Goal: Transaction & Acquisition: Book appointment/travel/reservation

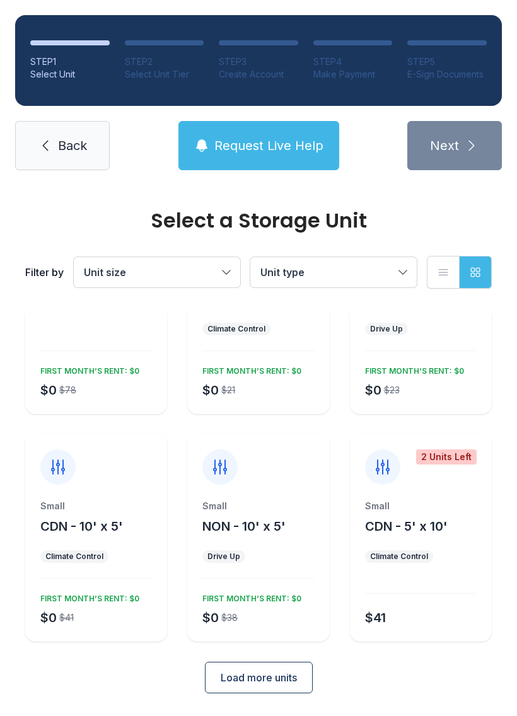
scroll to position [110, 0]
click at [252, 149] on span "Request Live Help" at bounding box center [268, 146] width 109 height 18
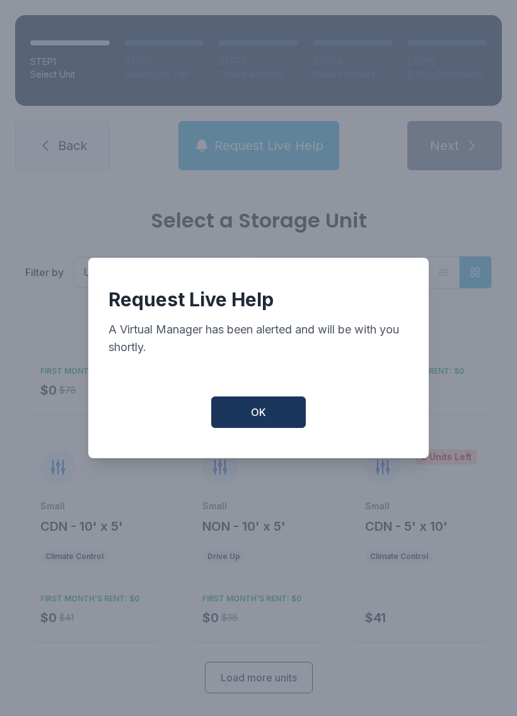
click at [280, 410] on button "OK" at bounding box center [258, 413] width 95 height 32
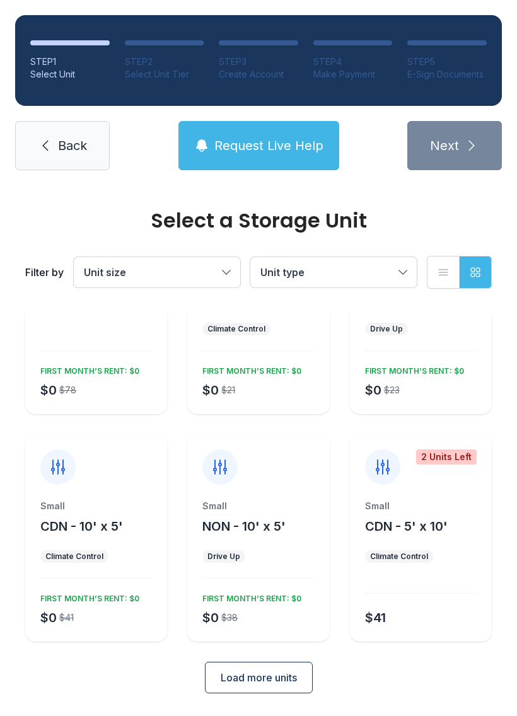
click at [279, 683] on span "Load more units" at bounding box center [259, 677] width 76 height 15
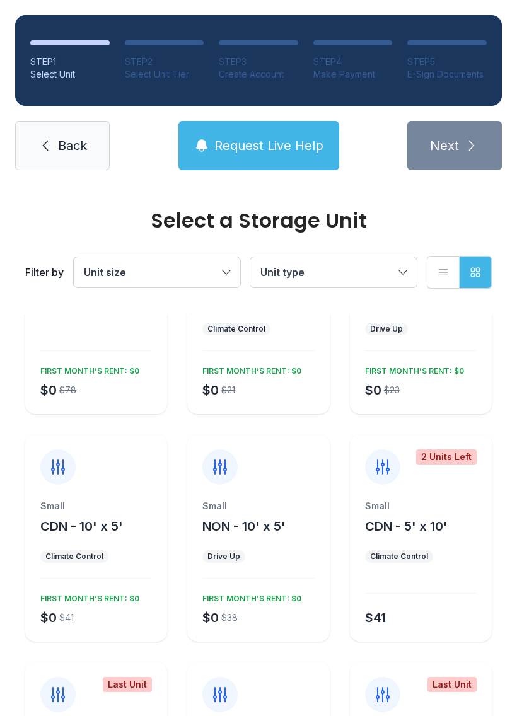
click at [400, 277] on button "Unit type" at bounding box center [333, 272] width 166 height 30
click at [216, 271] on span "Unit size" at bounding box center [151, 272] width 134 height 15
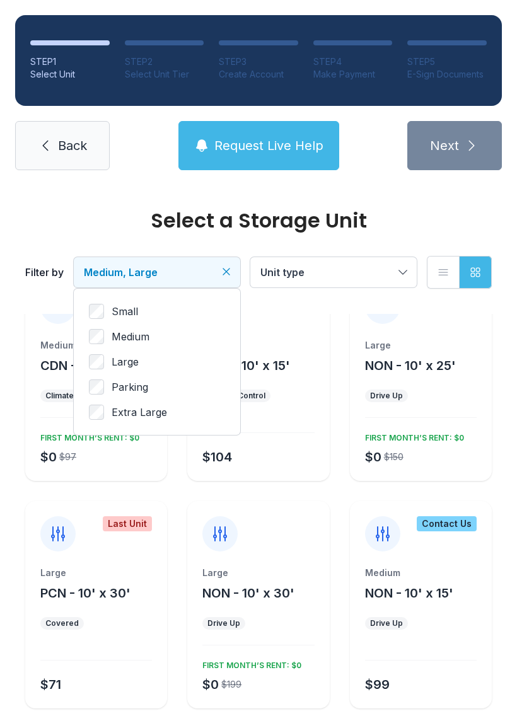
scroll to position [0, 0]
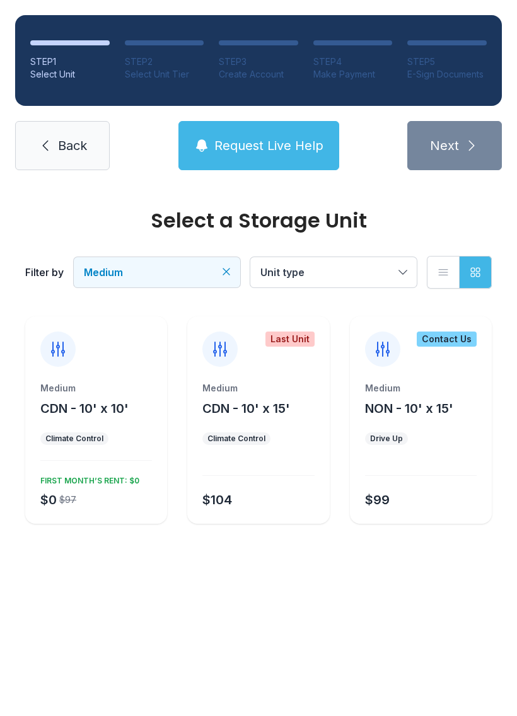
click at [105, 402] on span "CDN - 10' x 10'" at bounding box center [84, 408] width 88 height 15
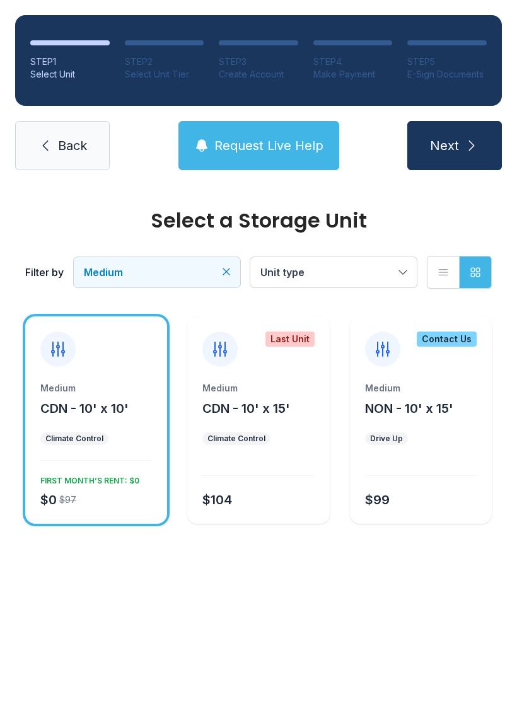
click at [466, 122] on button "Next" at bounding box center [454, 145] width 95 height 49
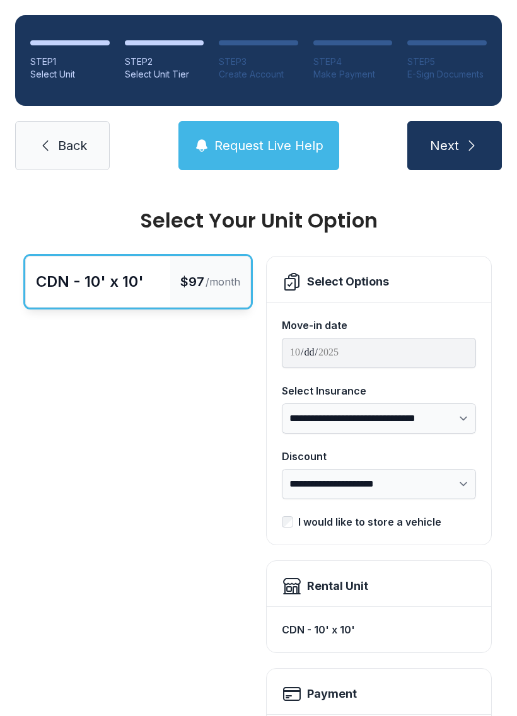
click at [394, 687] on div "Payment" at bounding box center [379, 694] width 194 height 20
click at [343, 699] on h2 "Payment" at bounding box center [332, 694] width 50 height 18
click at [392, 619] on div "CDN - 10' x 10'" at bounding box center [379, 629] width 194 height 25
click at [382, 627] on div "CDN - 10' x 10'" at bounding box center [379, 629] width 194 height 25
click at [368, 695] on div "Payment" at bounding box center [379, 694] width 194 height 20
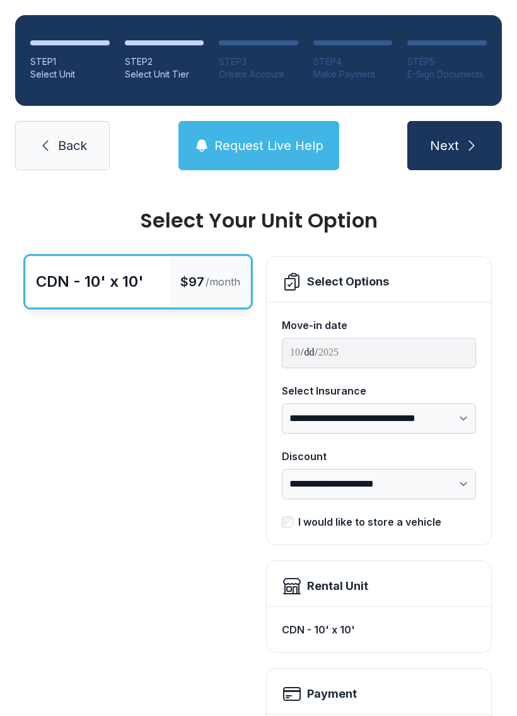
click at [457, 125] on button "Next" at bounding box center [454, 145] width 95 height 49
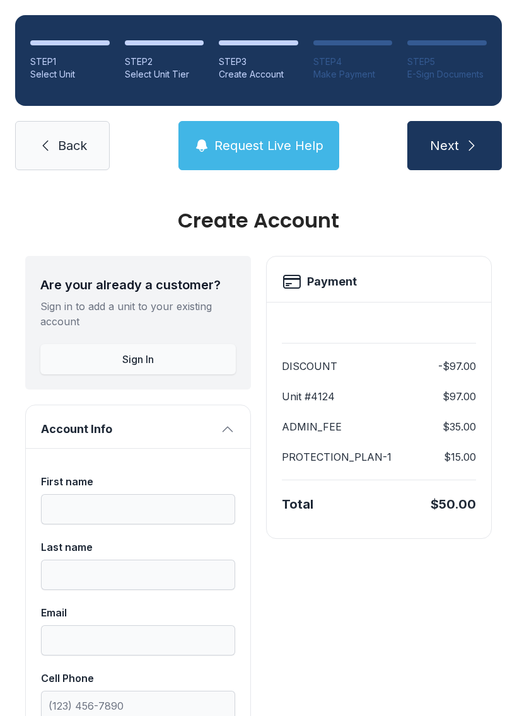
click at [61, 156] on link "Back" at bounding box center [62, 145] width 95 height 49
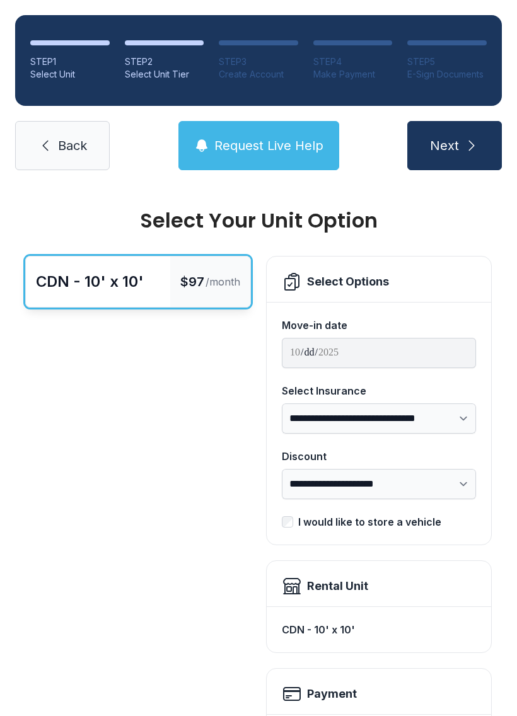
click at [373, 590] on div "Rental Unit" at bounding box center [379, 586] width 194 height 20
click at [346, 583] on div "Rental Unit" at bounding box center [337, 587] width 61 height 18
click at [340, 576] on div "Rental Unit" at bounding box center [379, 586] width 194 height 20
click at [345, 623] on div "CDN - 10' x 10'" at bounding box center [379, 629] width 194 height 25
click at [344, 637] on div "CDN - 10' x 10'" at bounding box center [379, 629] width 194 height 25
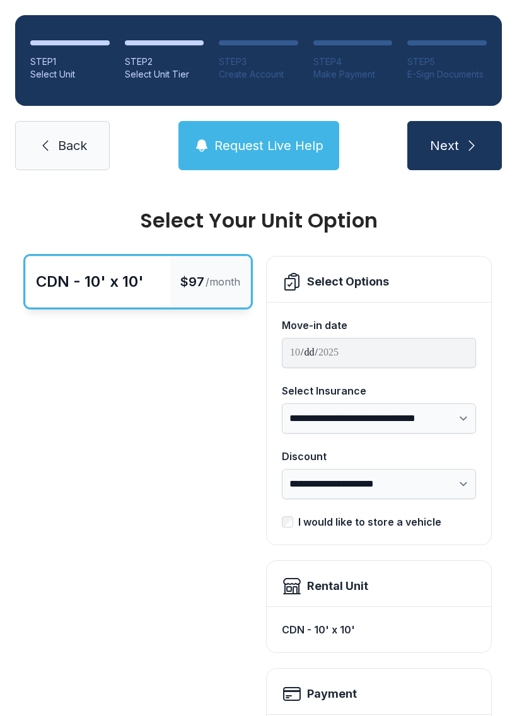
click at [141, 279] on div "CDN - 10' x 10'" at bounding box center [90, 282] width 108 height 20
click at [474, 145] on icon "submit" at bounding box center [471, 145] width 15 height 15
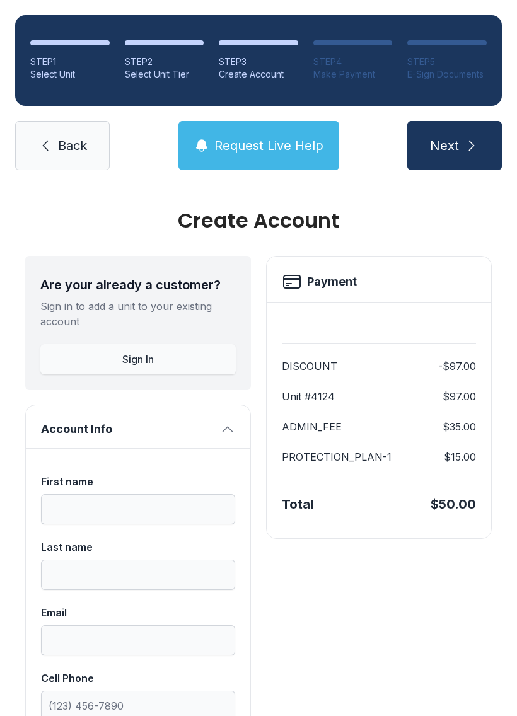
click at [189, 417] on button "Account Info" at bounding box center [138, 426] width 224 height 43
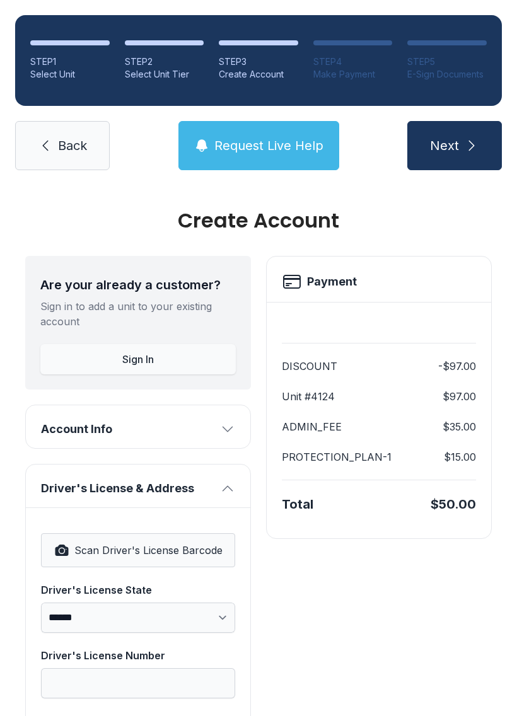
click at [228, 421] on button "Account Info" at bounding box center [138, 426] width 224 height 43
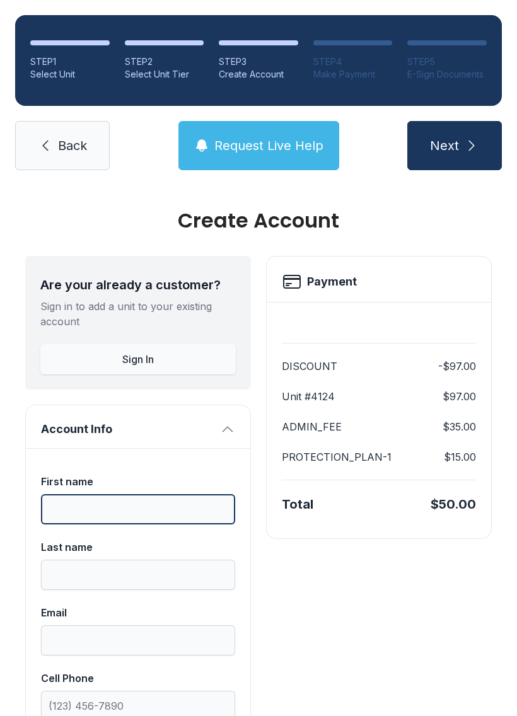
click at [160, 511] on input "First name" at bounding box center [138, 509] width 194 height 30
